Goal: Navigation & Orientation: Go to known website

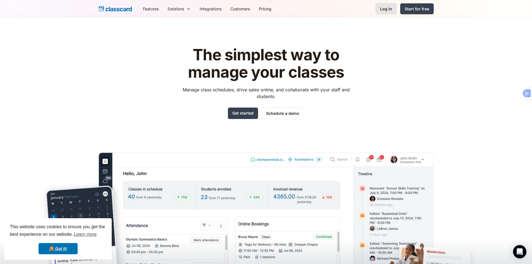
click at [386, 8] on div "Log in" at bounding box center [386, 9] width 12 height 6
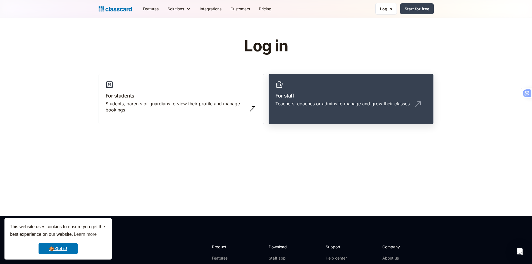
click at [303, 101] on div "Teachers, coaches or admins to manage and grow their classes" at bounding box center [343, 104] width 134 height 6
